Goal: Find specific page/section: Find specific page/section

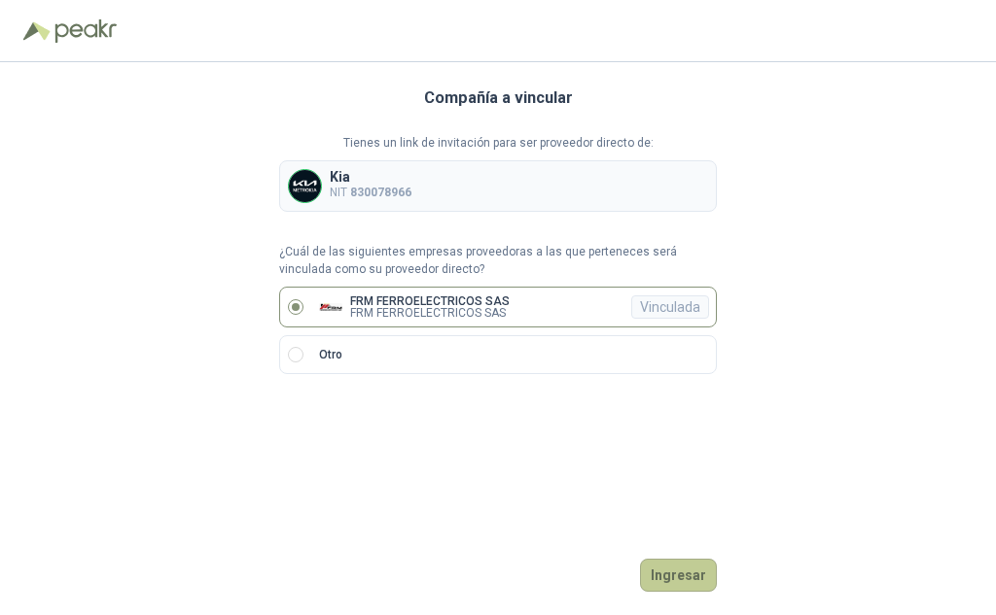
click at [684, 575] on button "Ingresar" at bounding box center [678, 575] width 77 height 33
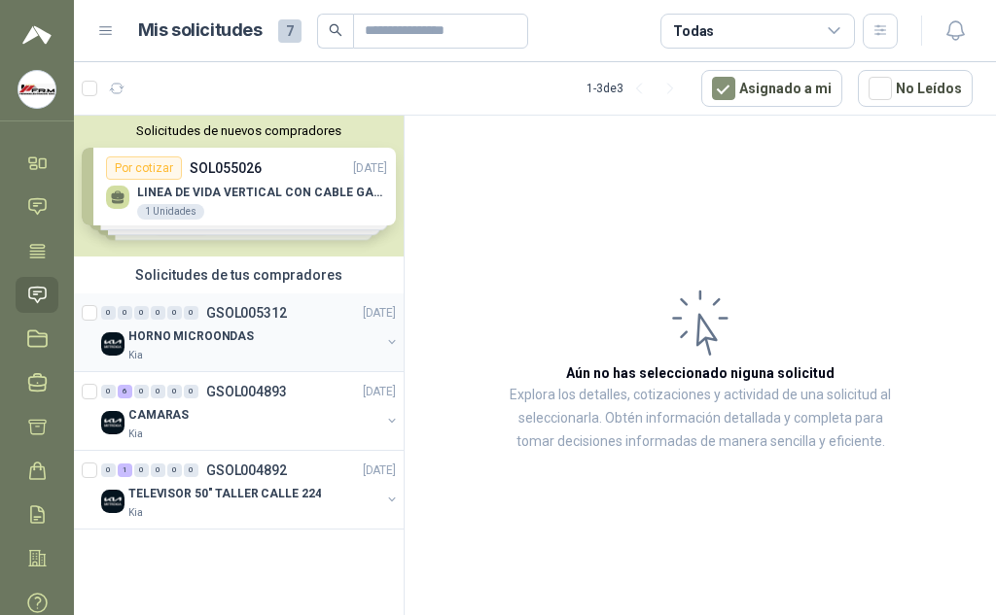
click at [224, 330] on p "HORNO MICROONDAS" at bounding box center [190, 337] width 125 height 18
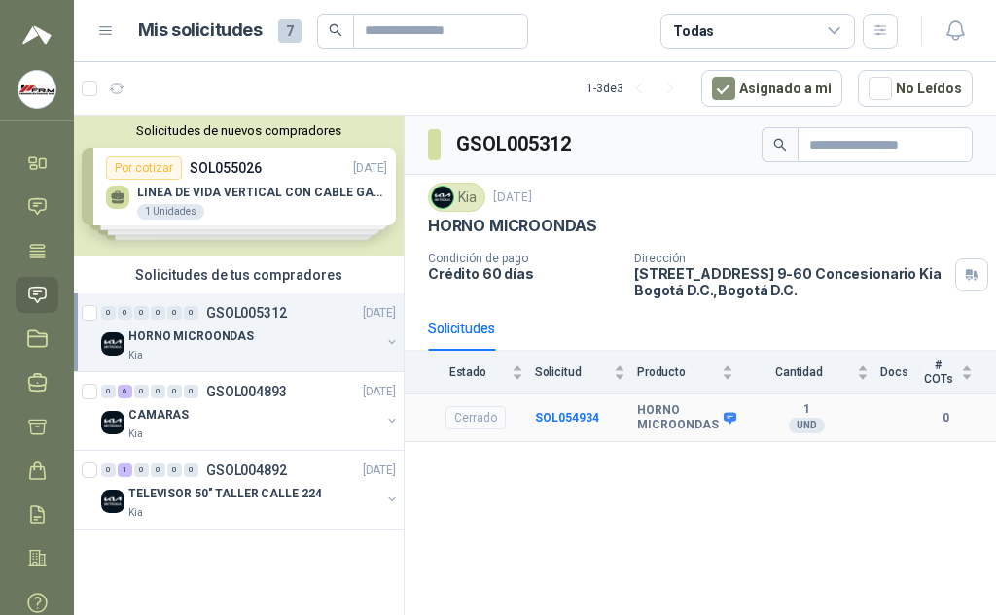
click at [490, 421] on div "Cerrado" at bounding box center [475, 417] width 60 height 23
click at [682, 421] on b "HORNO MICROONDAS" at bounding box center [678, 418] width 82 height 30
click at [788, 425] on div "UND" at bounding box center [806, 426] width 36 height 16
click at [935, 398] on td "0" at bounding box center [958, 419] width 76 height 48
click at [932, 420] on b "0" at bounding box center [946, 418] width 52 height 18
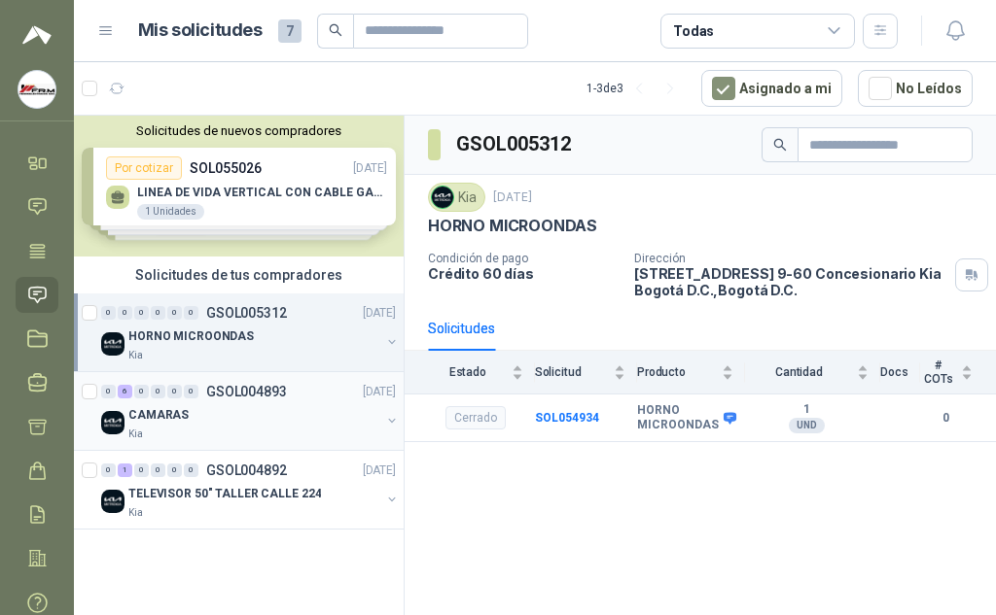
click at [168, 409] on p "CAMARAS" at bounding box center [158, 415] width 60 height 18
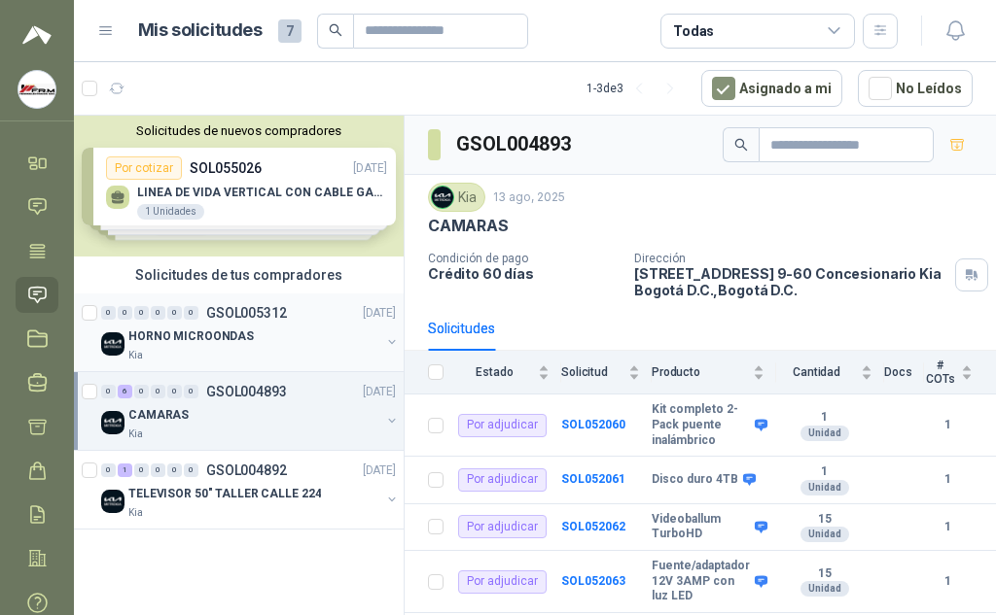
click at [198, 337] on p "HORNO MICROONDAS" at bounding box center [190, 337] width 125 height 18
